Goal: Task Accomplishment & Management: Manage account settings

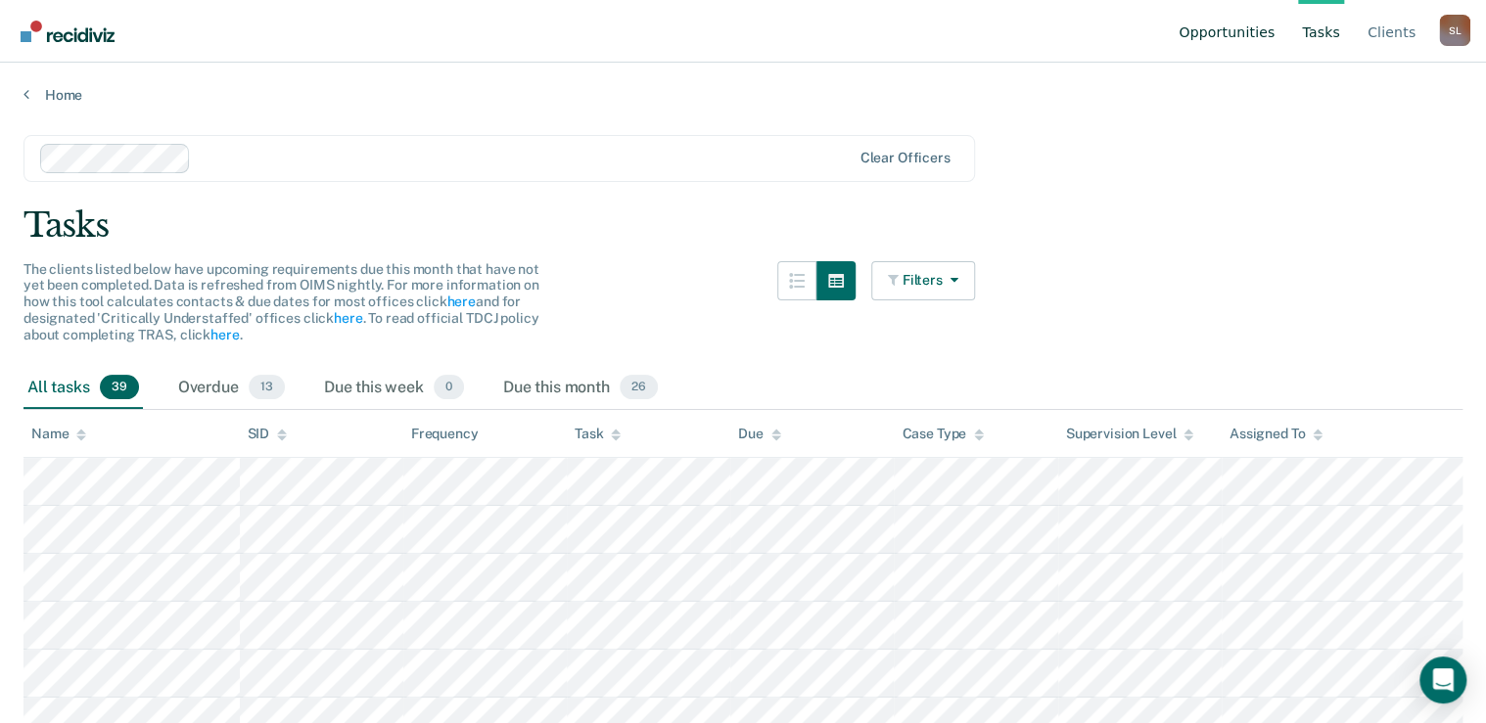
click at [1258, 42] on link "Opportunities" at bounding box center [1227, 31] width 104 height 63
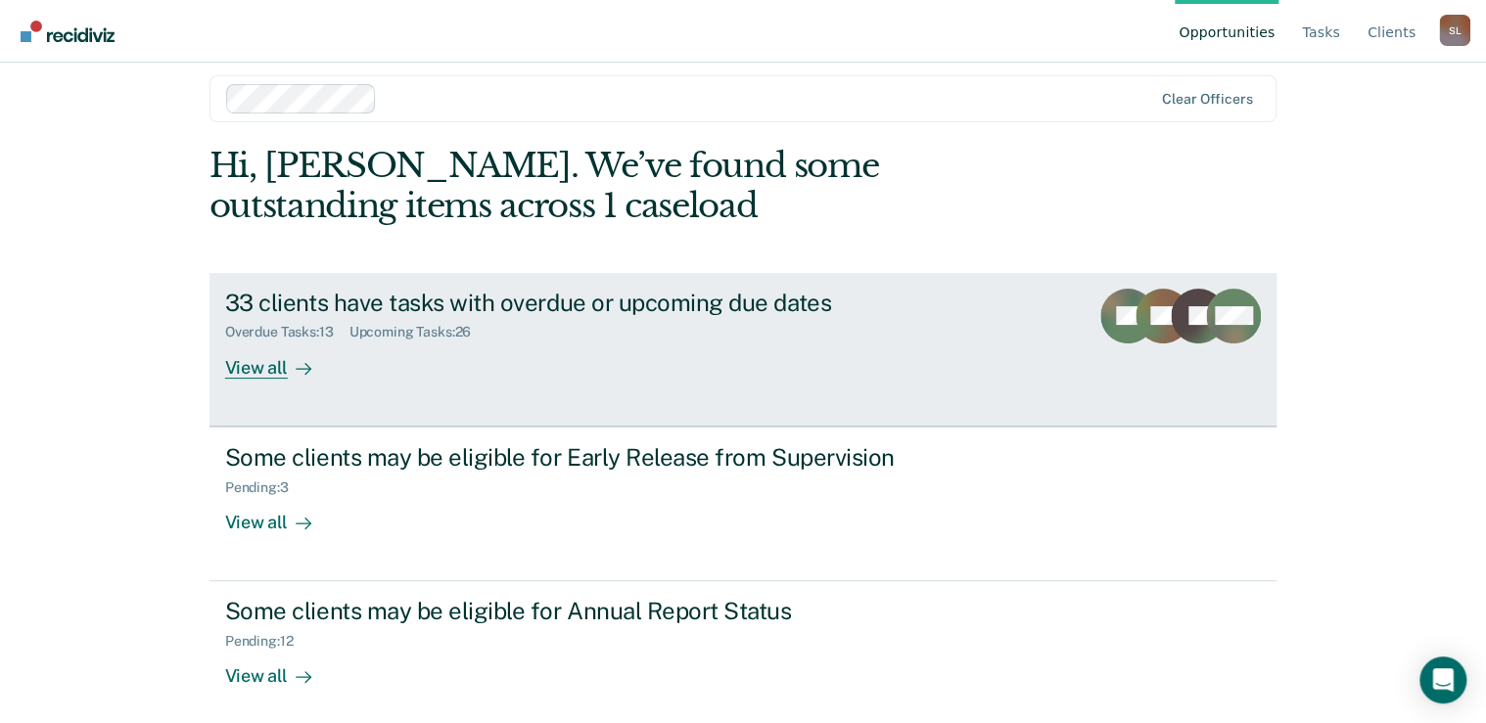
scroll to position [29, 0]
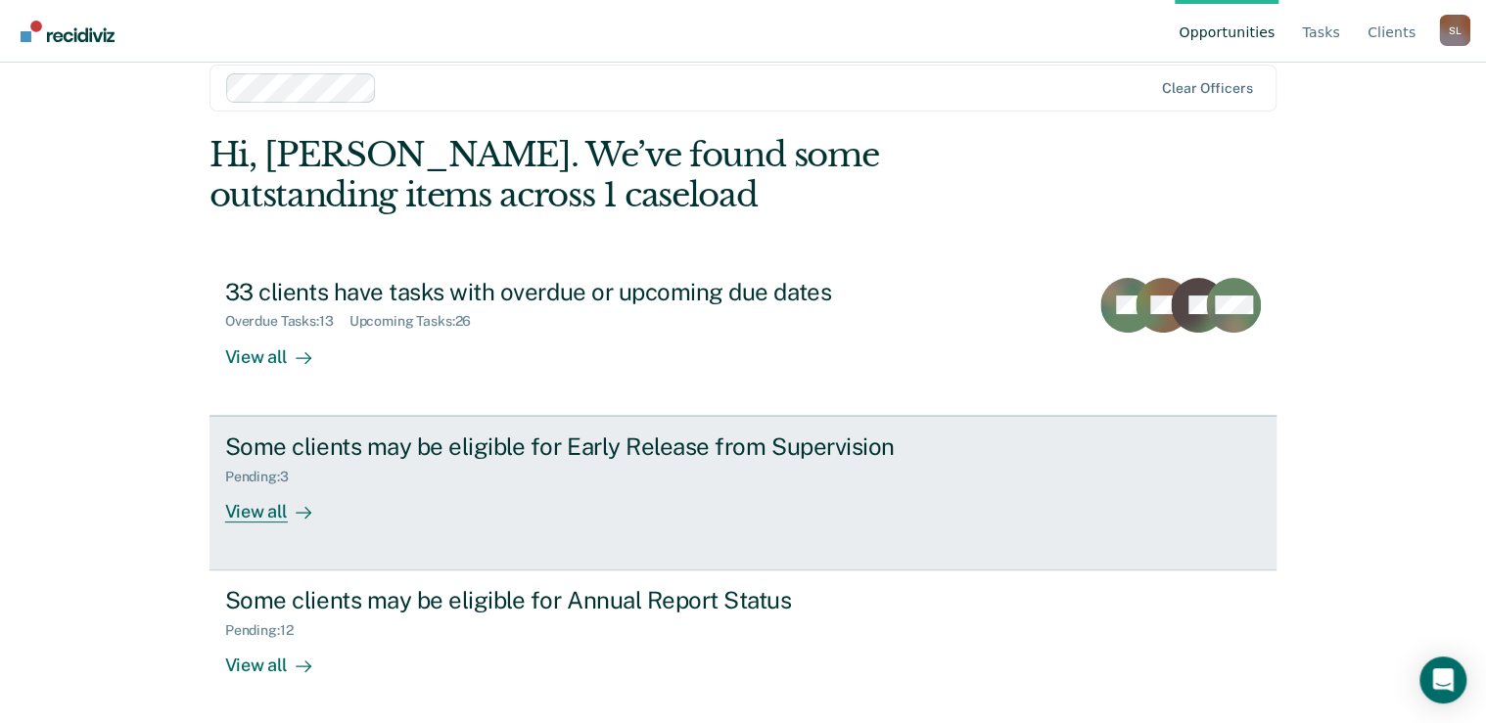
click at [623, 484] on div "Pending : 3" at bounding box center [568, 473] width 687 height 24
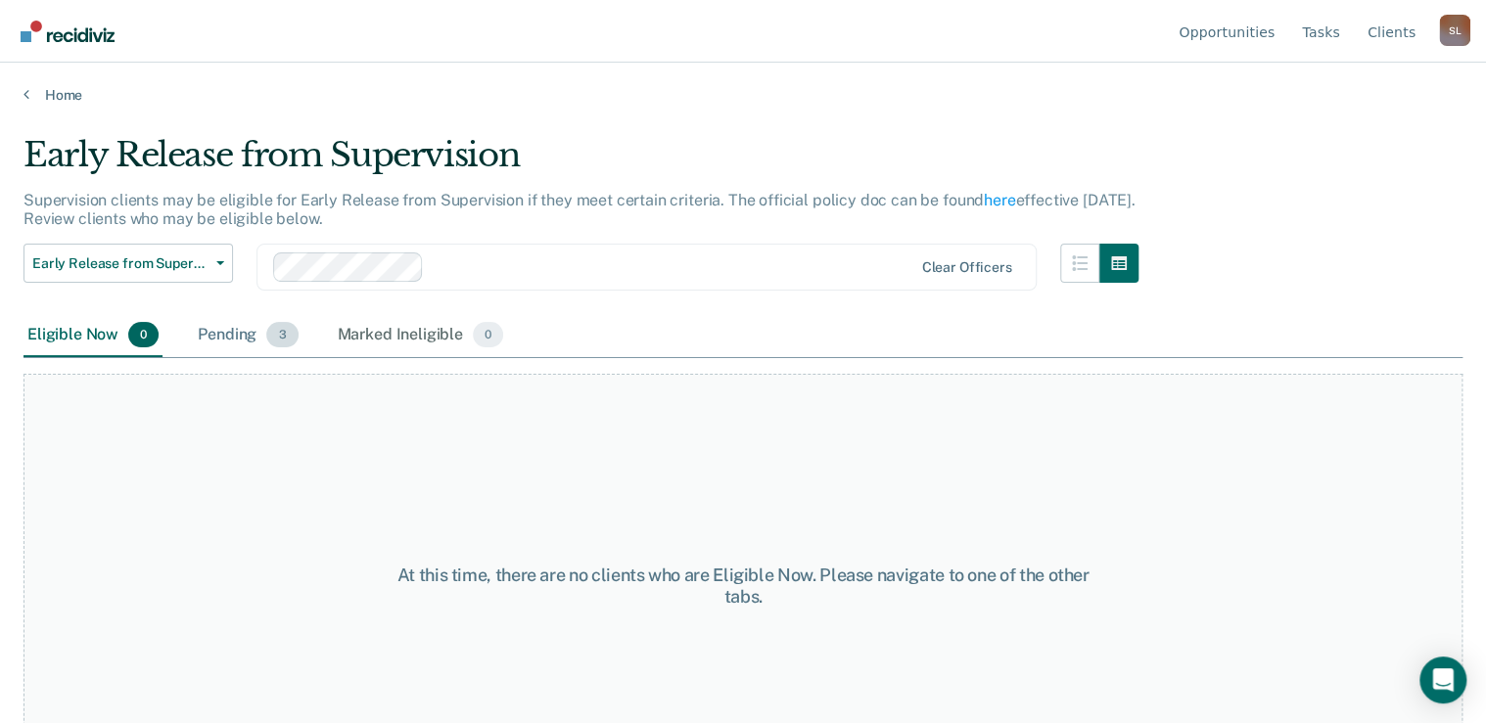
click at [240, 329] on div "Pending 3" at bounding box center [248, 335] width 108 height 43
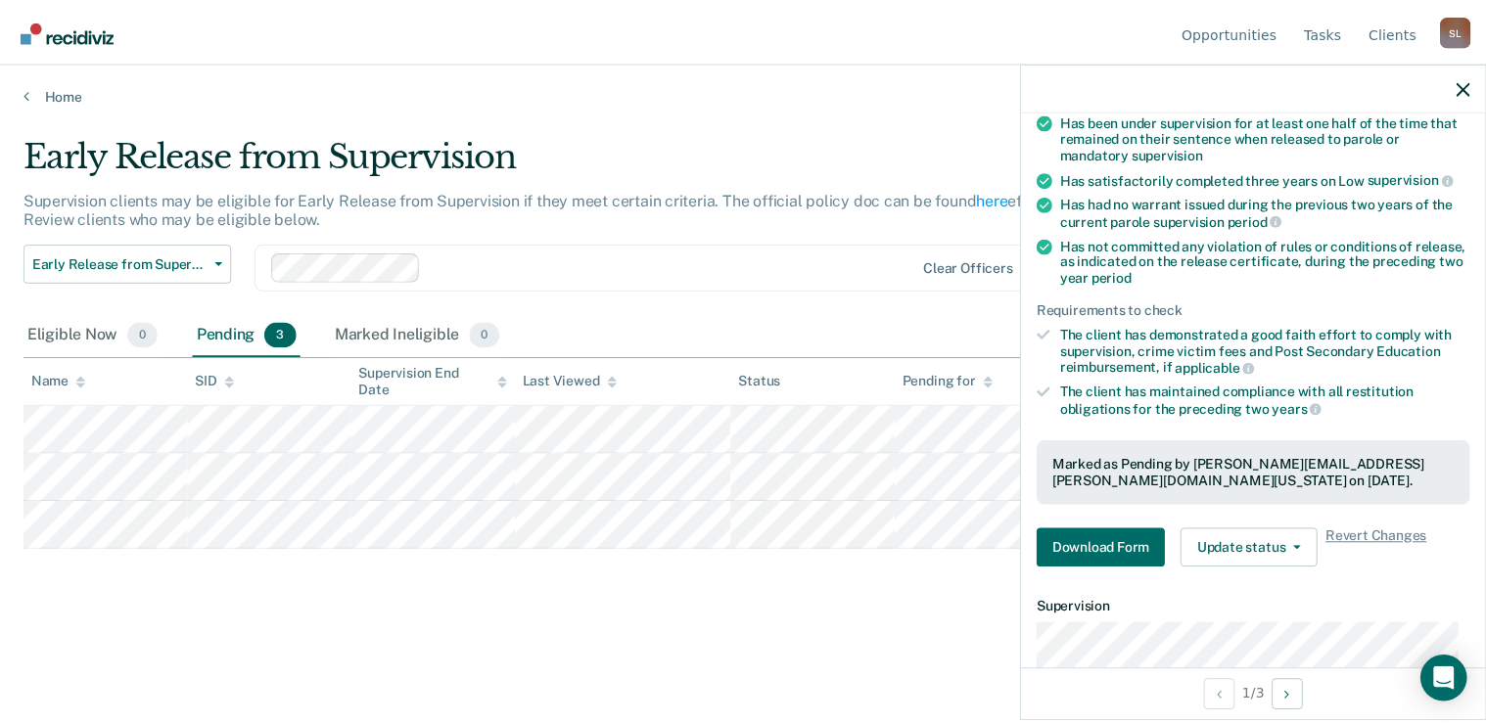
scroll to position [424, 0]
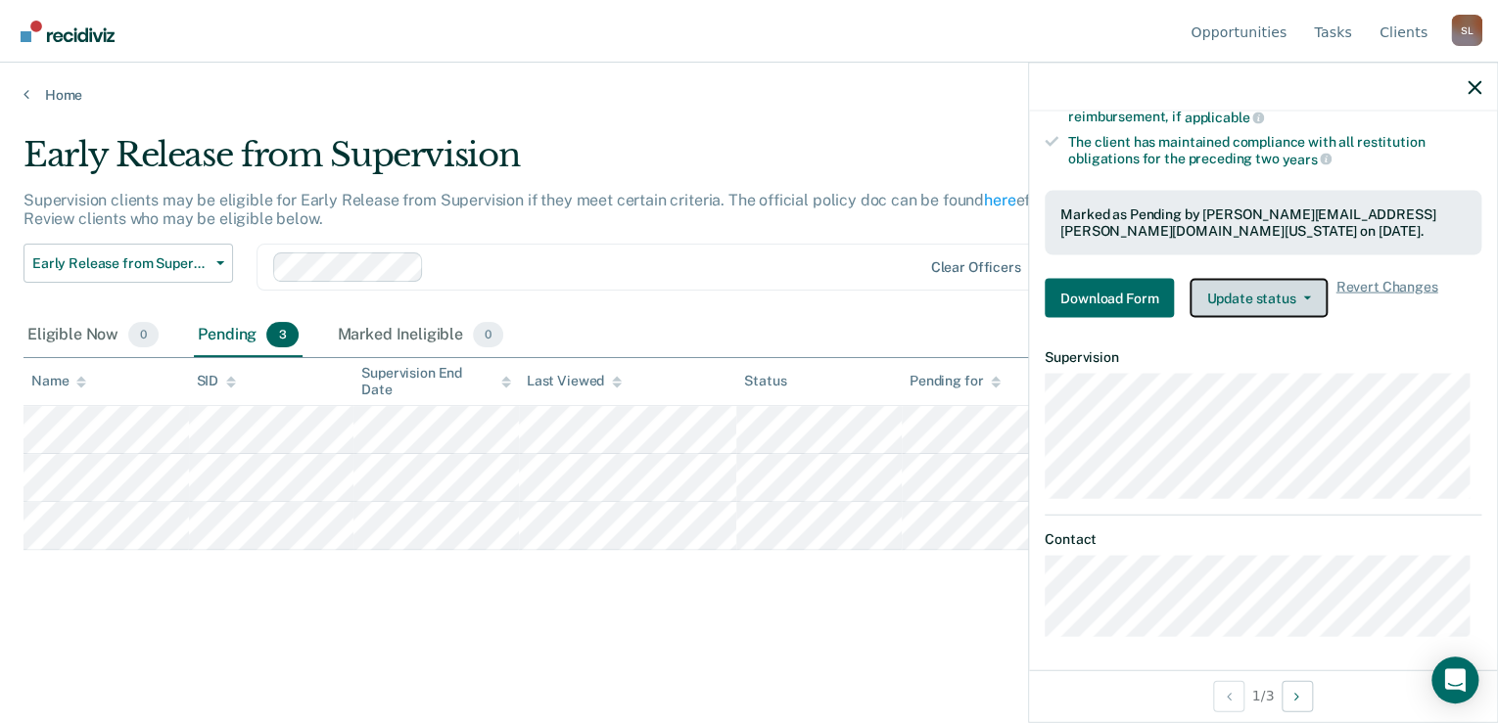
click at [1279, 290] on button "Update status" at bounding box center [1258, 297] width 138 height 39
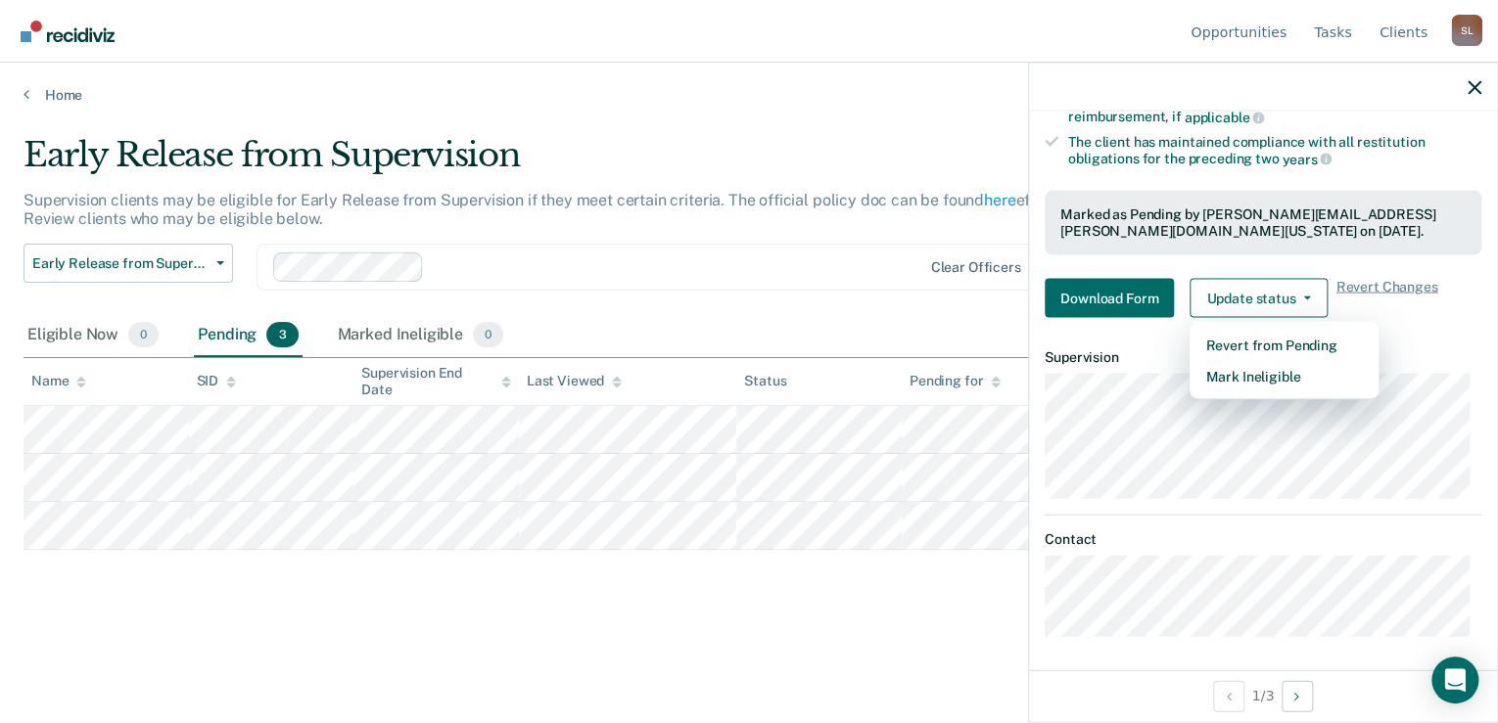
click at [836, 117] on main "Early Release from Supervision Supervision clients may be eligible for Early Re…" at bounding box center [749, 411] width 1498 height 614
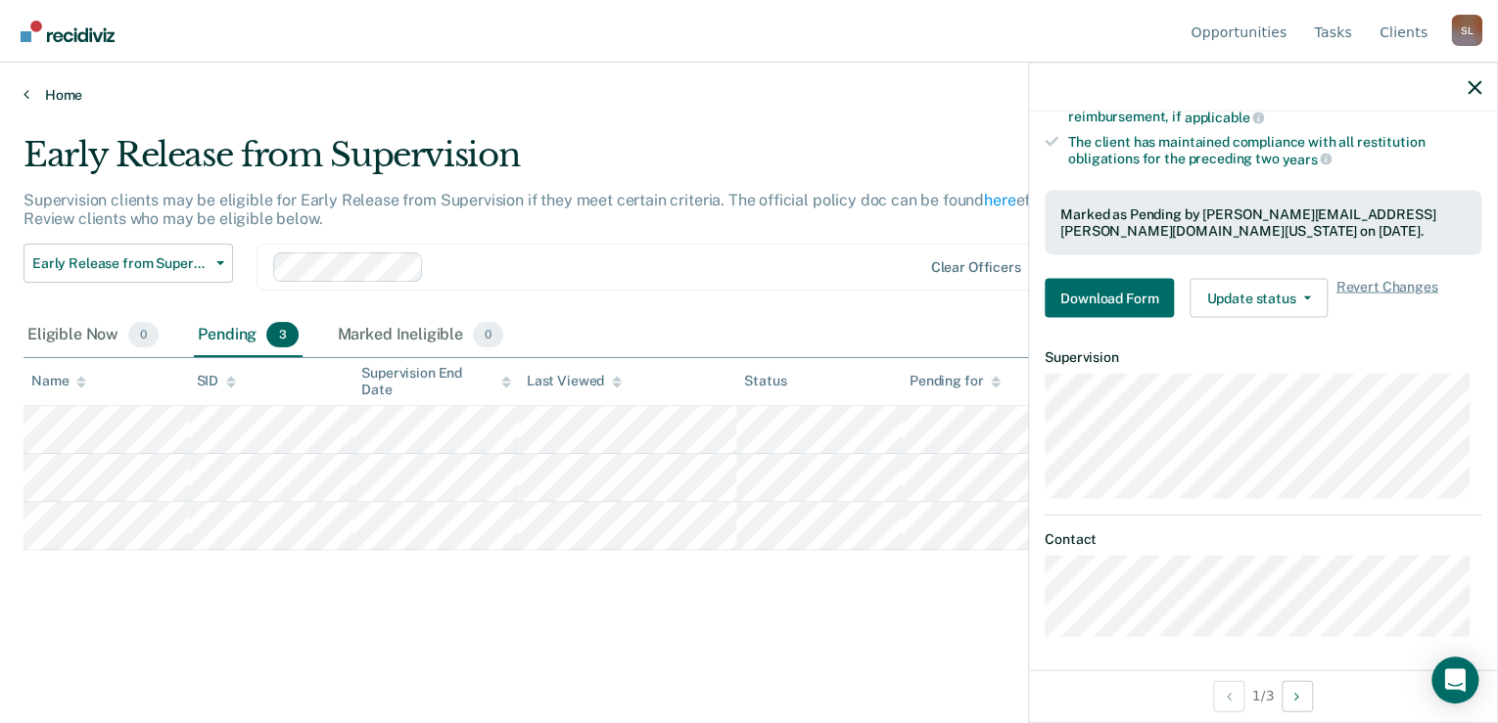
click at [67, 86] on link "Home" at bounding box center [748, 95] width 1451 height 18
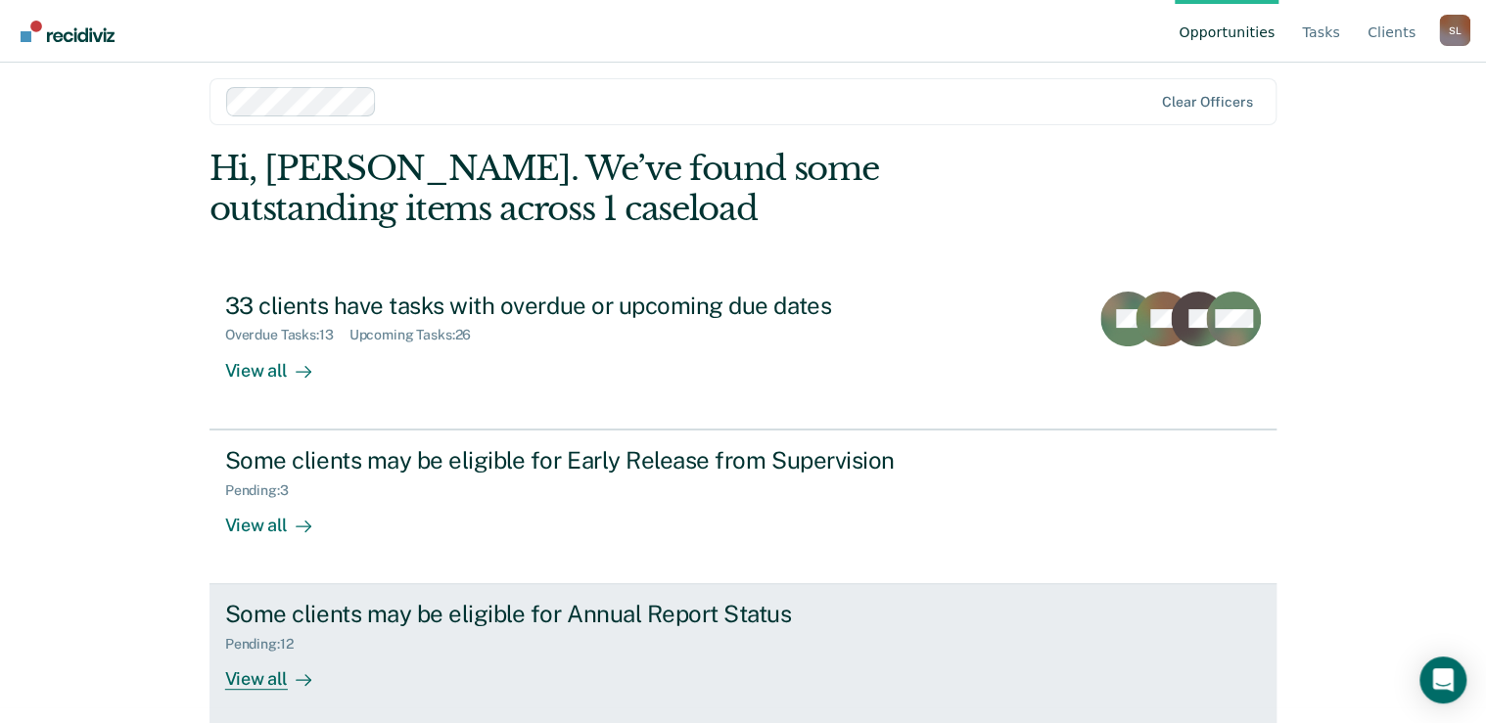
scroll to position [29, 0]
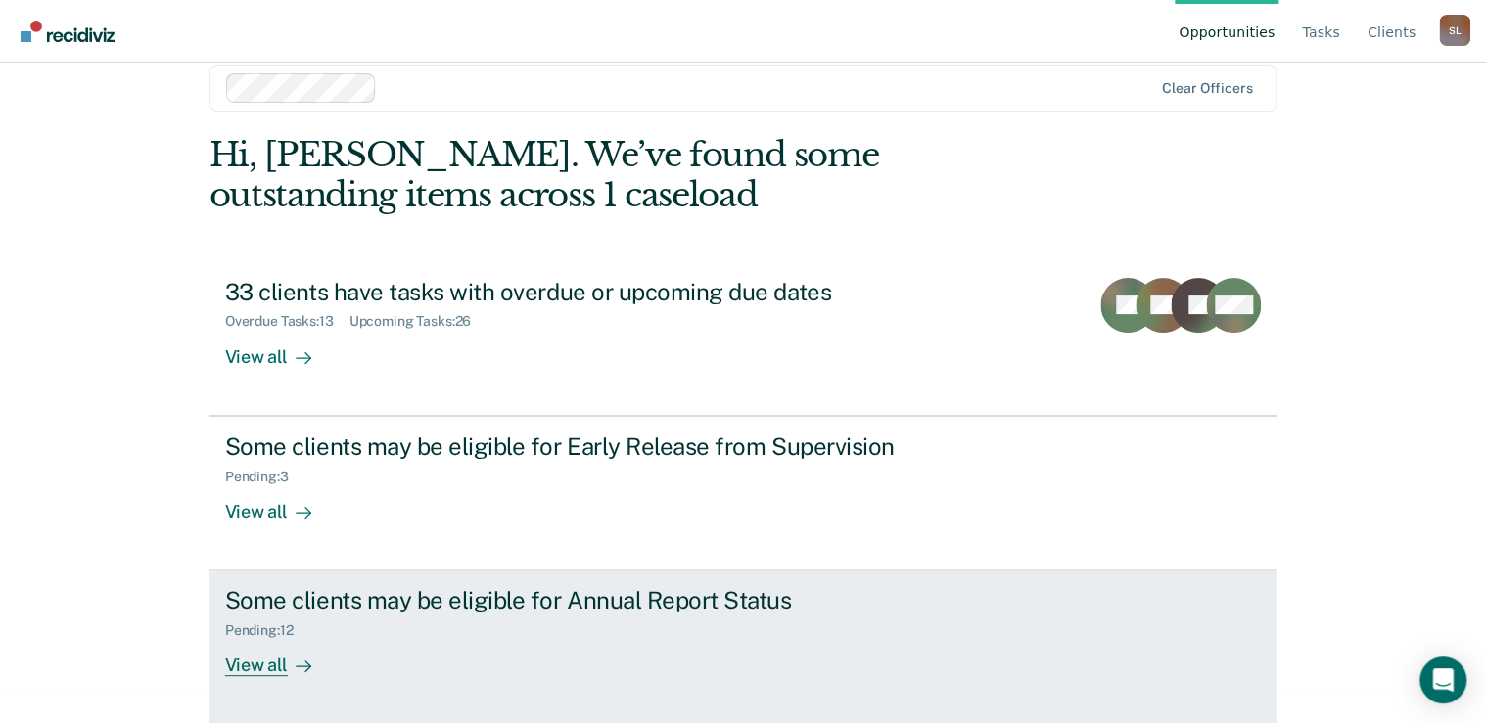
click at [443, 646] on div "Some clients may be eligible for Annual Report Status Pending : 12 View all" at bounding box center [592, 631] width 734 height 90
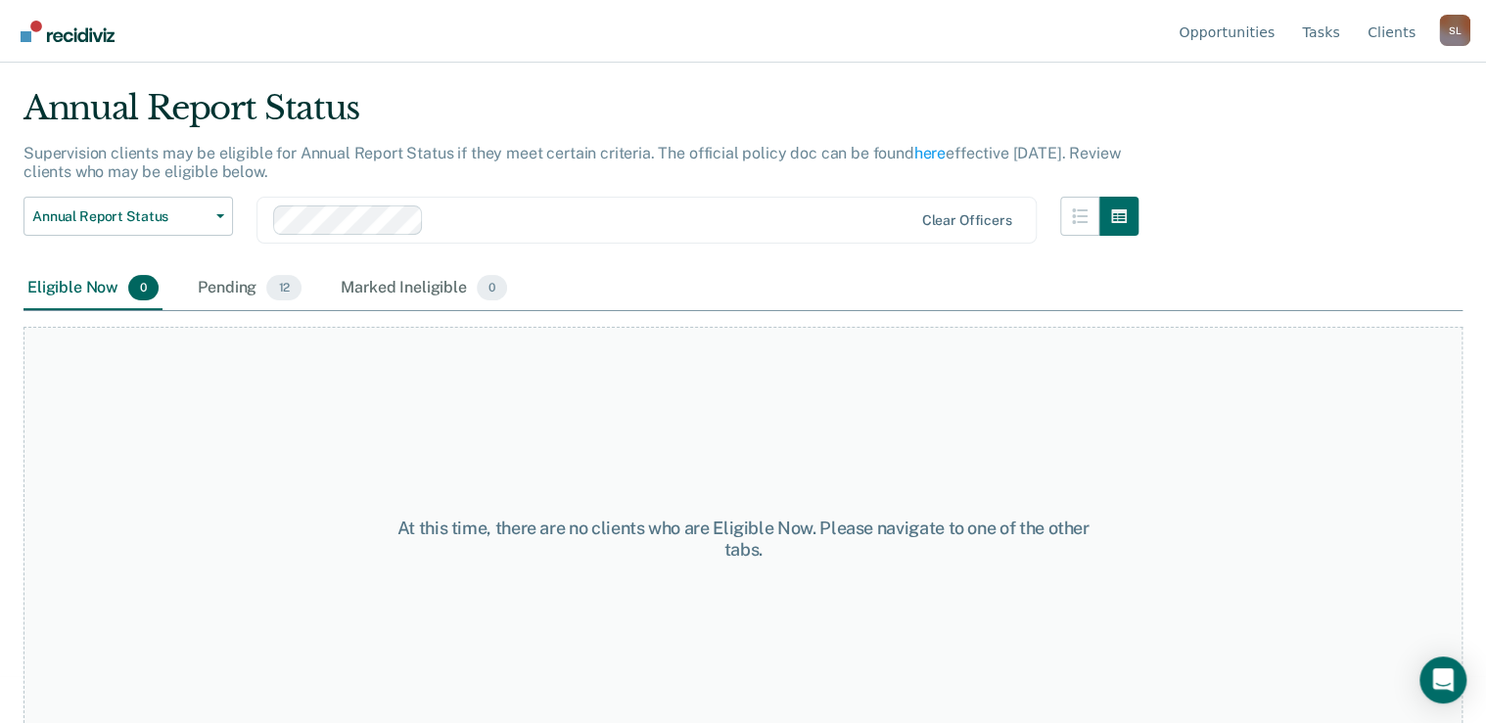
scroll to position [74, 0]
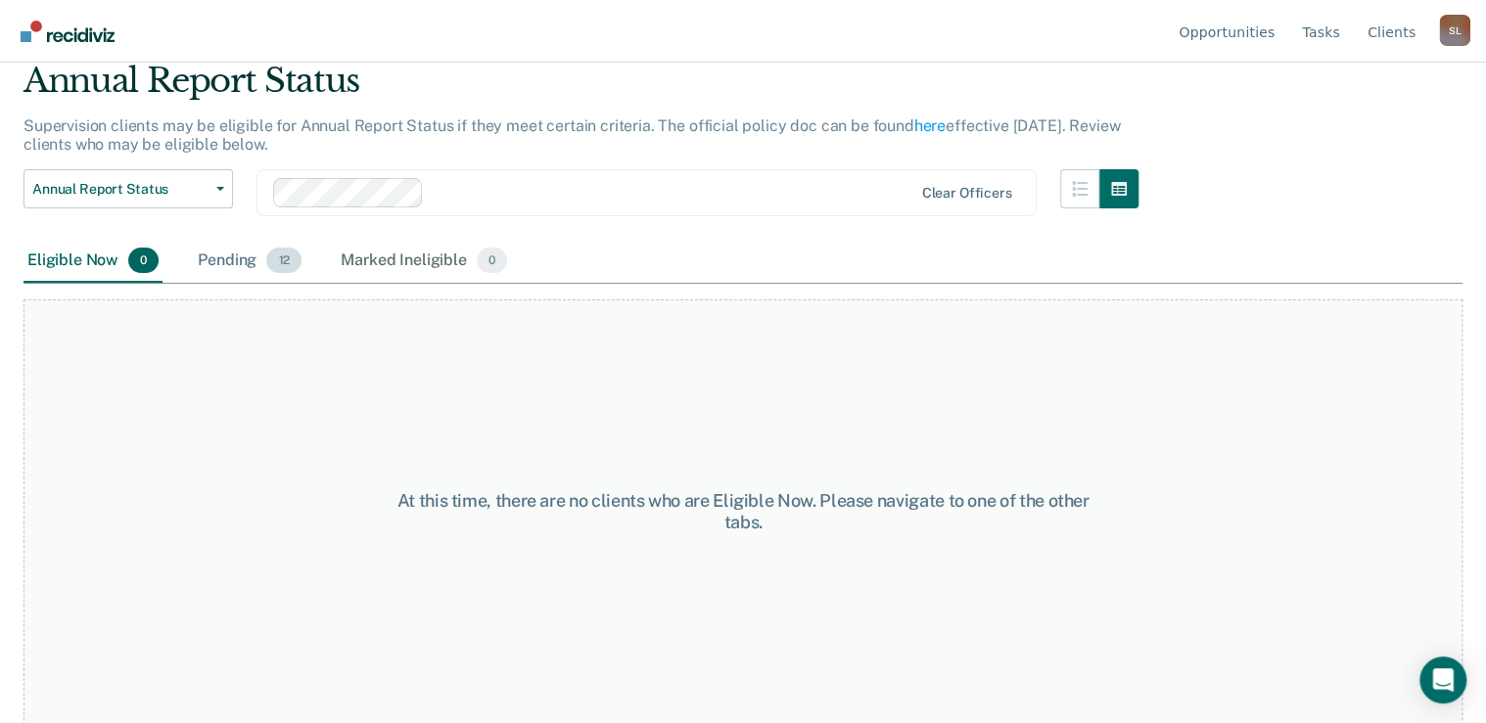
click at [237, 266] on div "Pending 12" at bounding box center [250, 261] width 112 height 43
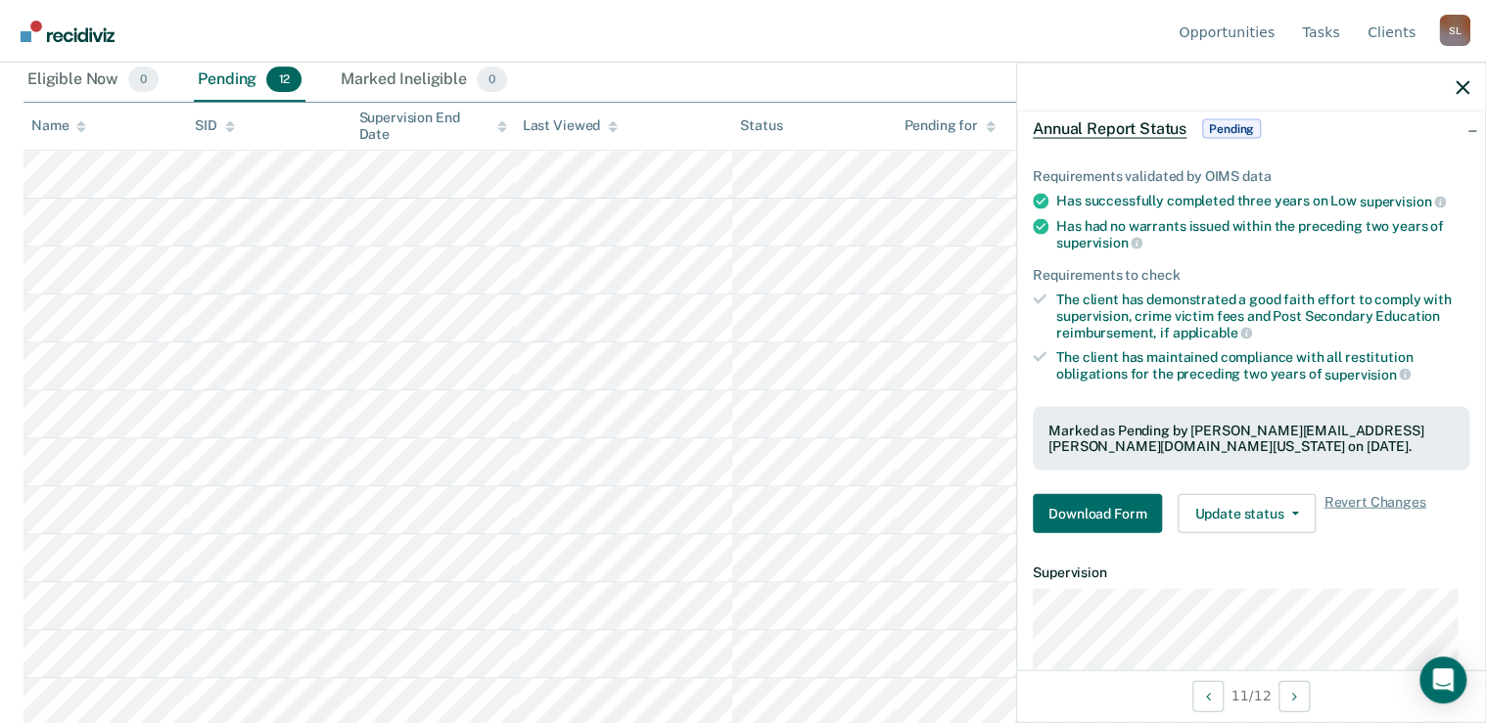
scroll to position [309, 0]
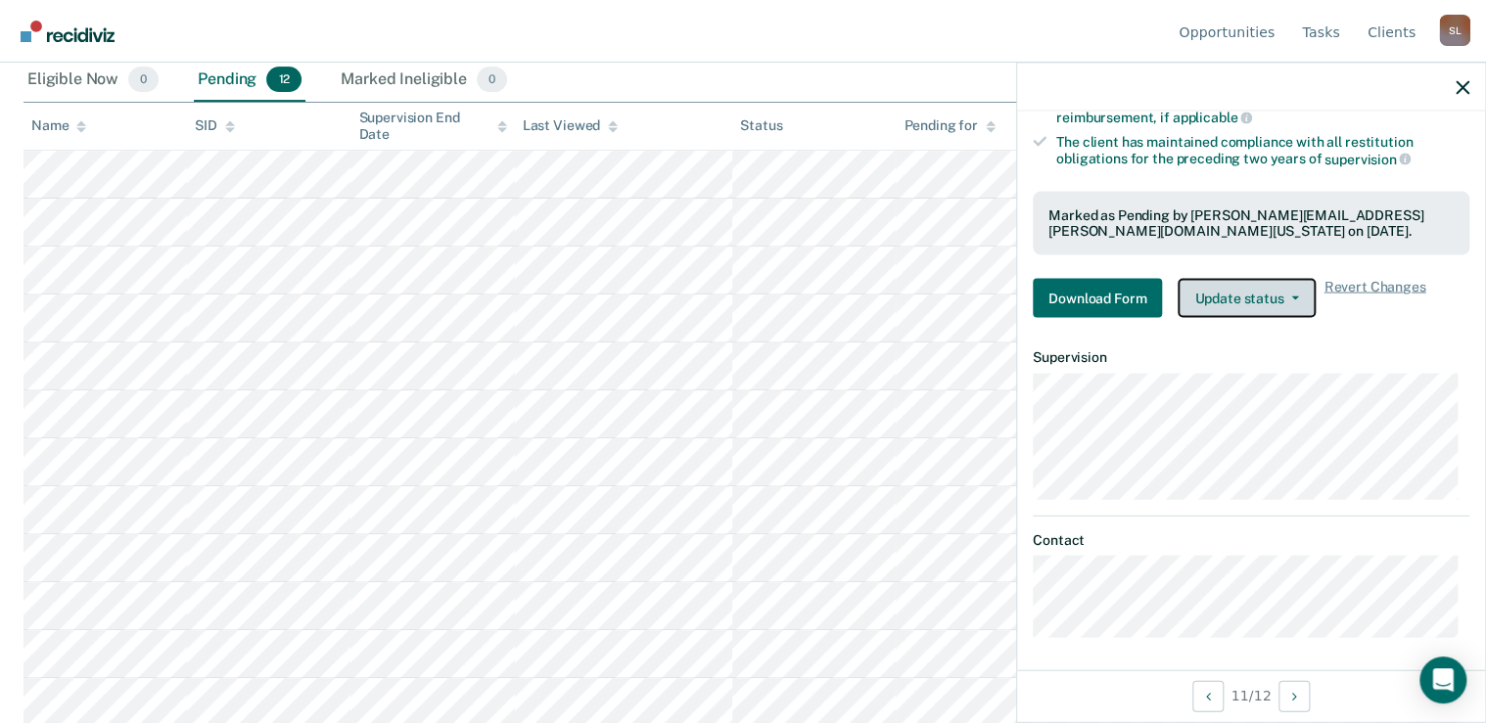
click at [1270, 285] on button "Update status" at bounding box center [1247, 298] width 138 height 39
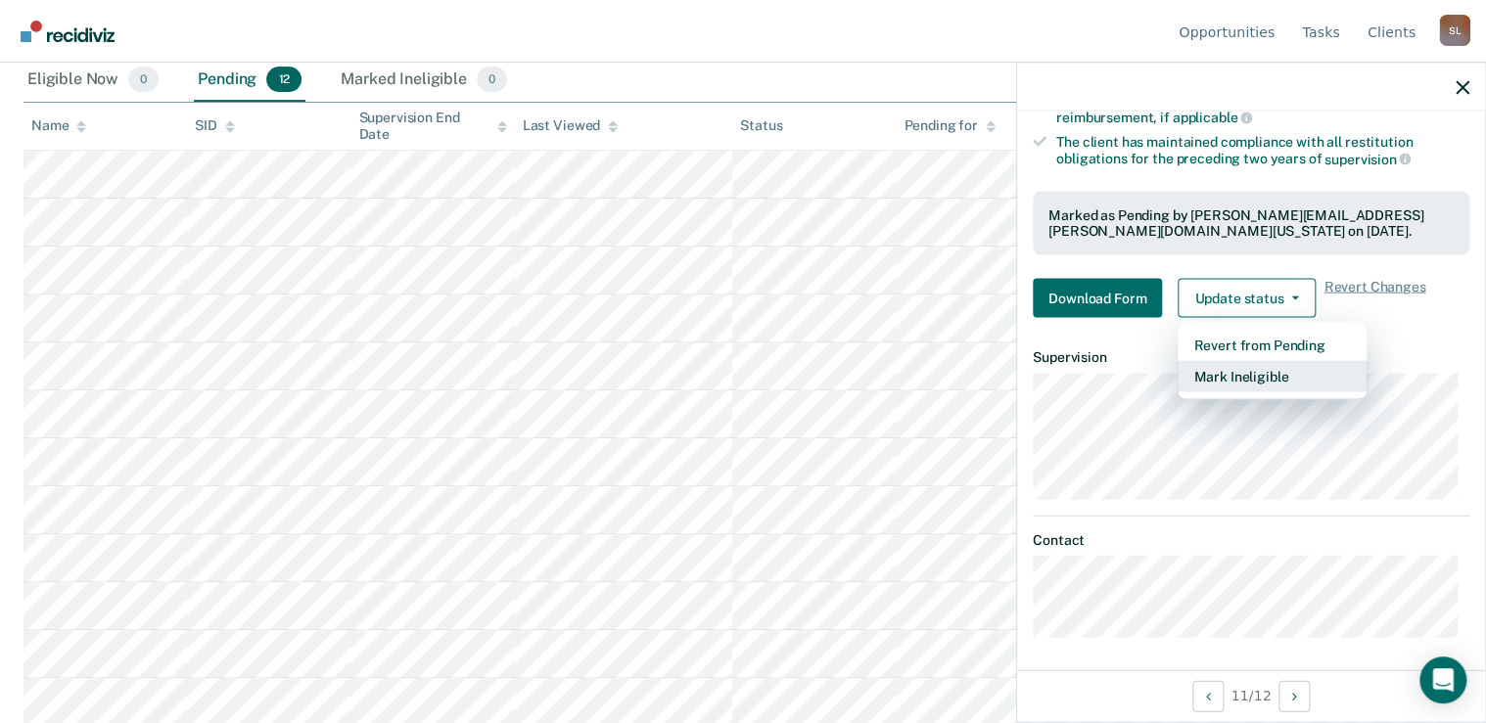
click at [1260, 368] on button "Mark Ineligible" at bounding box center [1272, 376] width 189 height 31
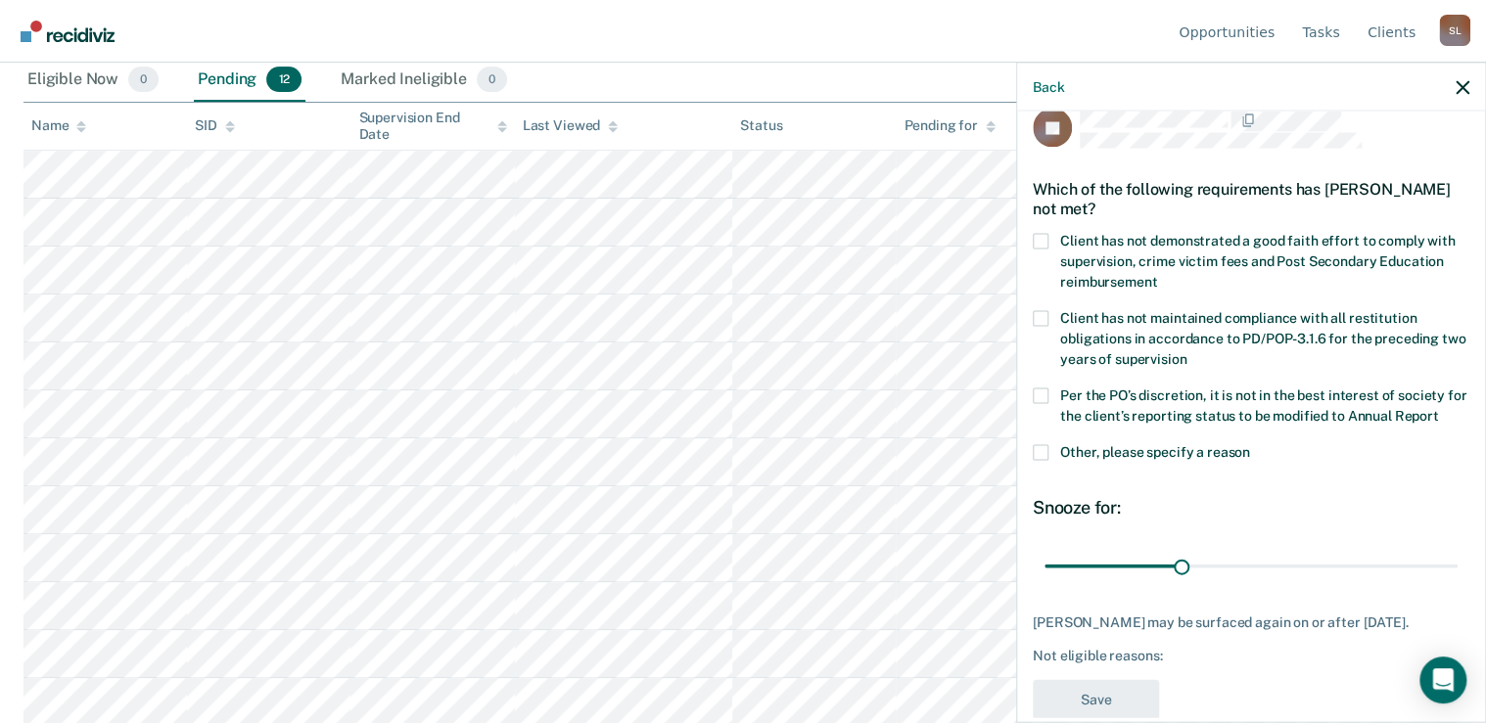
scroll to position [0, 0]
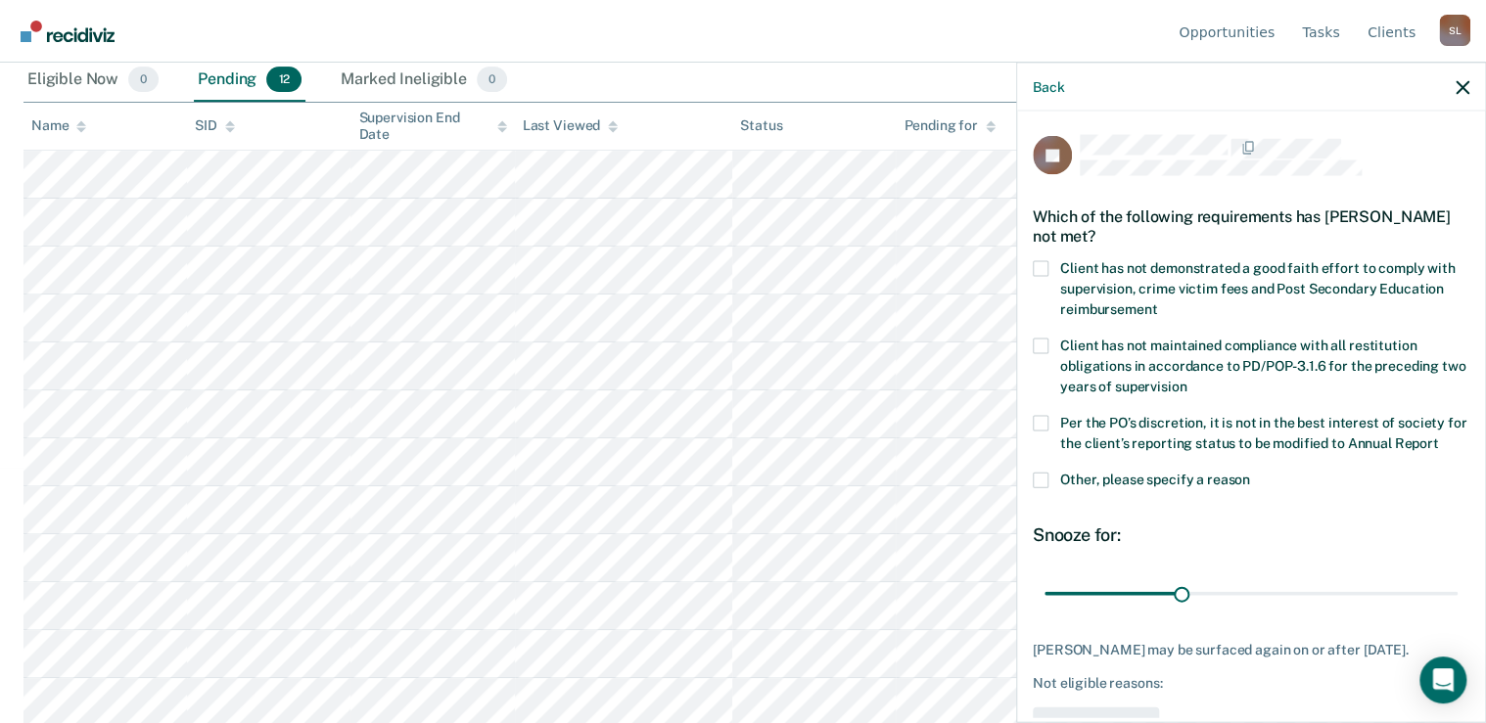
click at [1042, 425] on span at bounding box center [1041, 423] width 16 height 16
click at [1438, 436] on input "Per the PO’s discretion, it is not in the best interest of society for the clie…" at bounding box center [1438, 436] width 0 height 0
click at [1036, 482] on span at bounding box center [1041, 480] width 16 height 16
click at [1250, 472] on input "Other, please specify a reason" at bounding box center [1250, 472] width 0 height 0
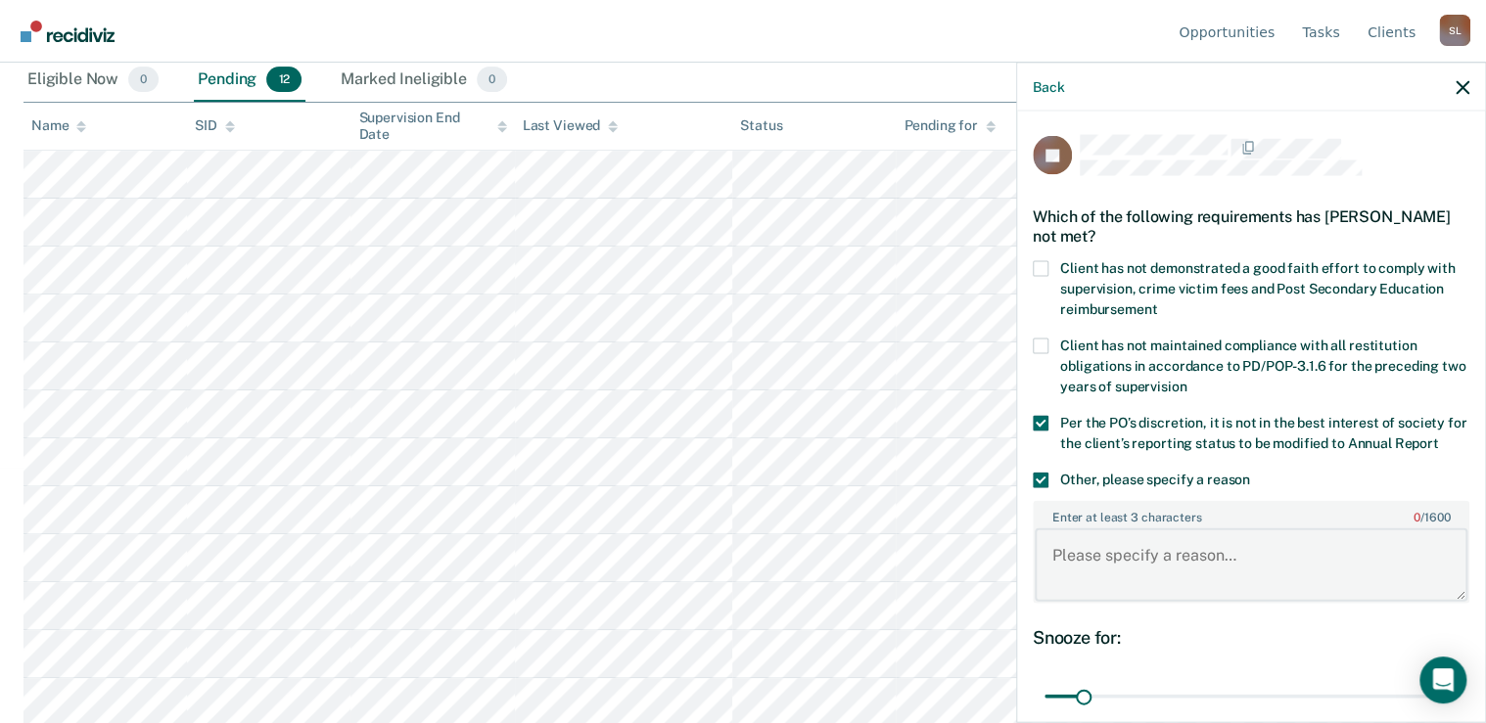
click at [1124, 565] on textarea "Enter at least 3 characters 0 / 1600" at bounding box center [1251, 565] width 433 height 72
type textarea "C"
click at [1464, 86] on icon "button" at bounding box center [1463, 87] width 14 height 14
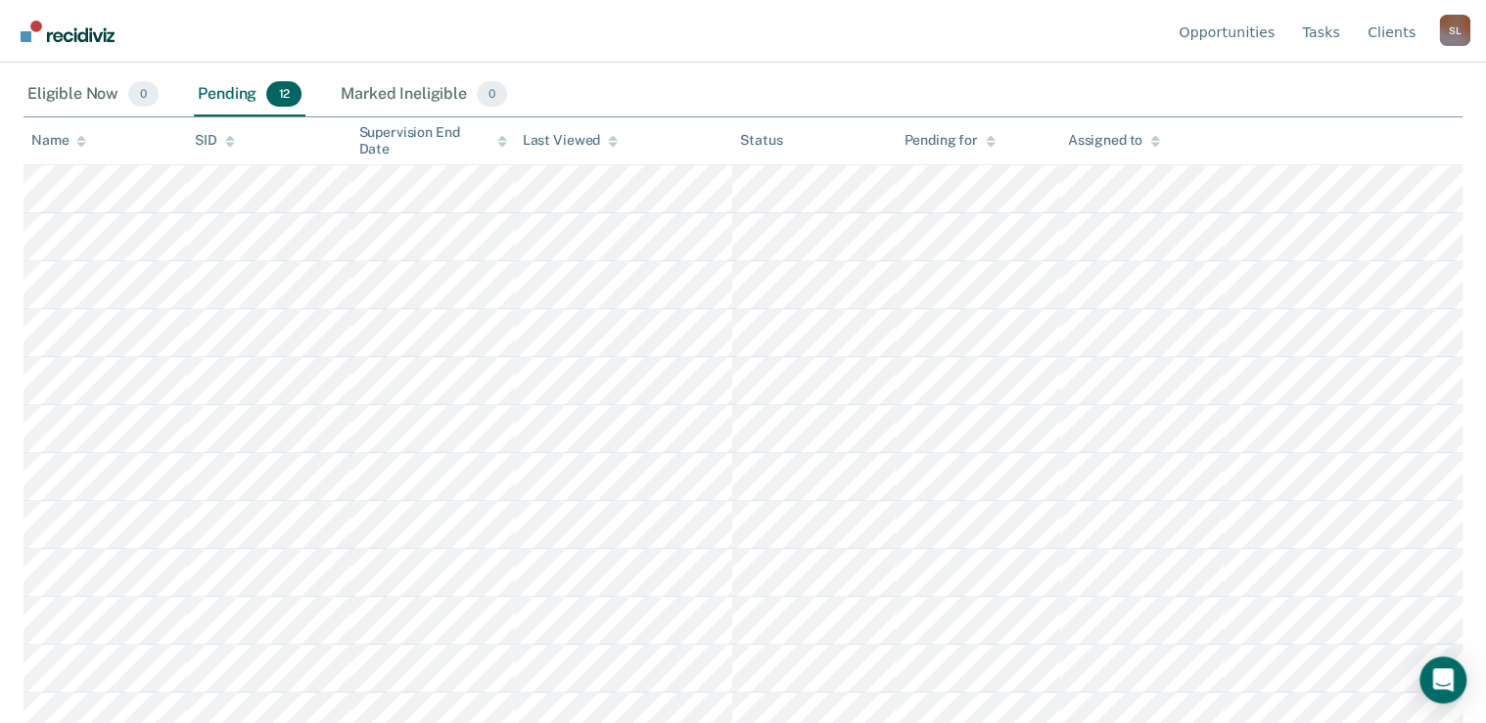
scroll to position [256, 0]
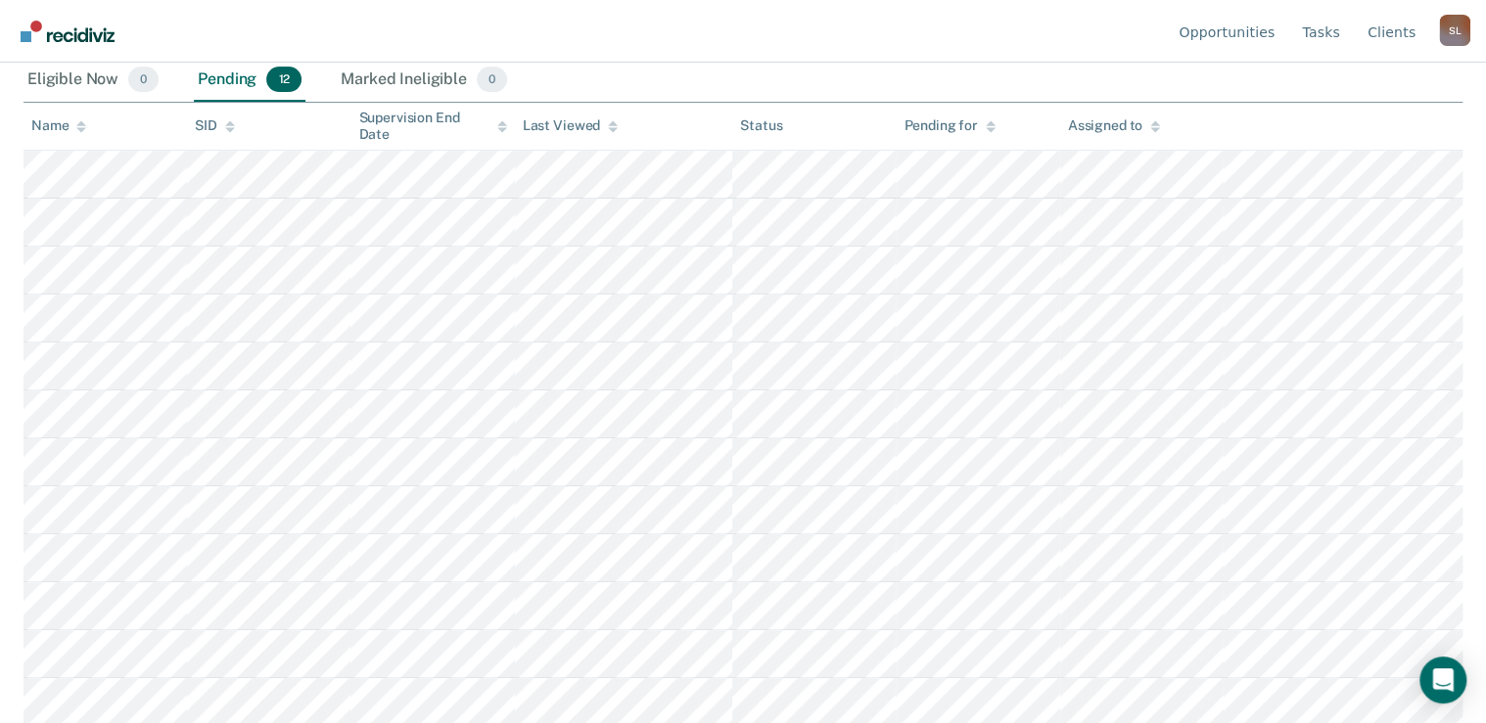
click at [917, 17] on nav "Opportunities Tasks Client s Stephanie Lopez S L Profile How it works Log Out" at bounding box center [743, 31] width 1455 height 62
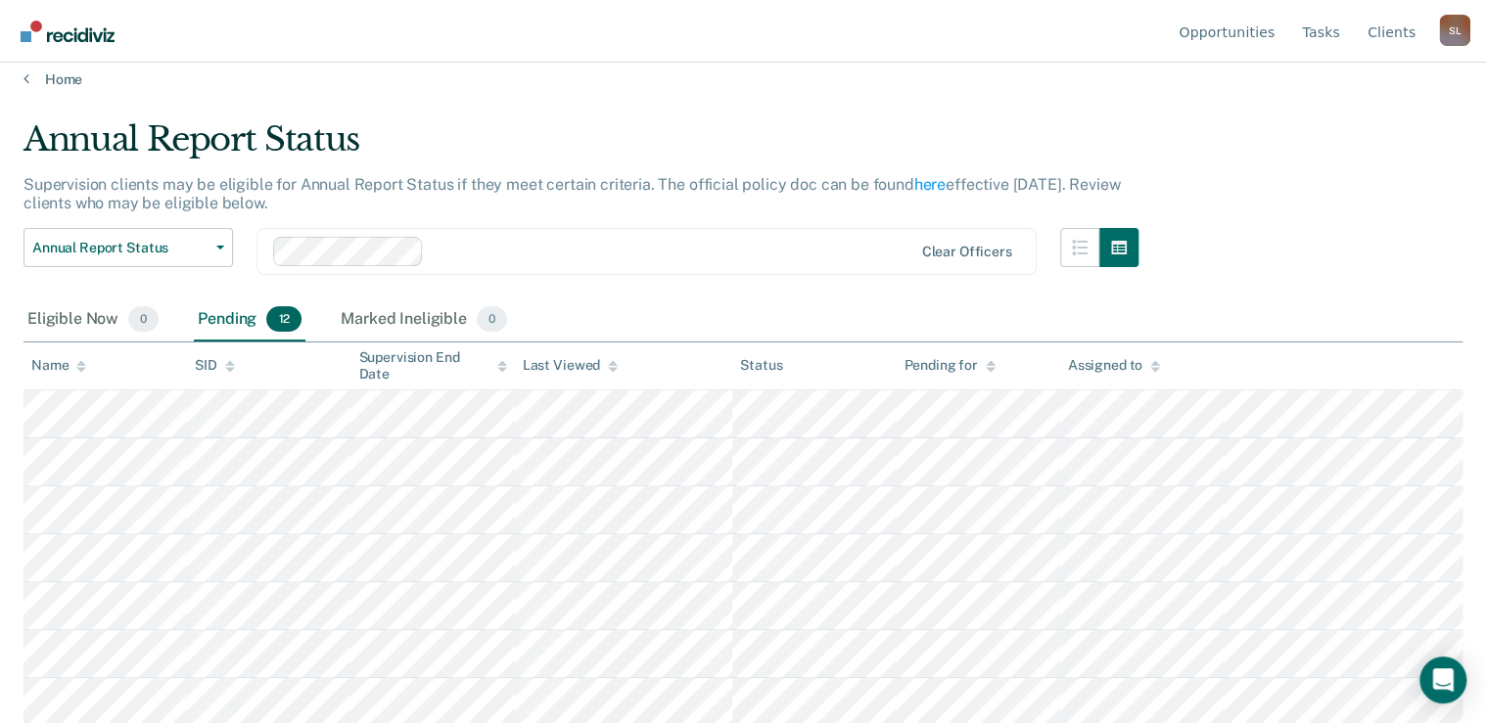
scroll to position [0, 0]
